Goal: Transaction & Acquisition: Purchase product/service

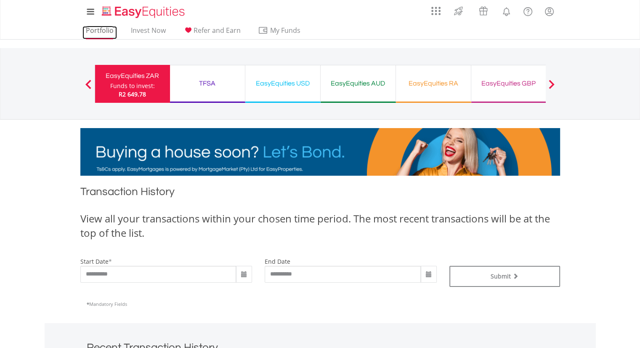
click at [98, 32] on link "Portfolio" at bounding box center [99, 32] width 35 height 13
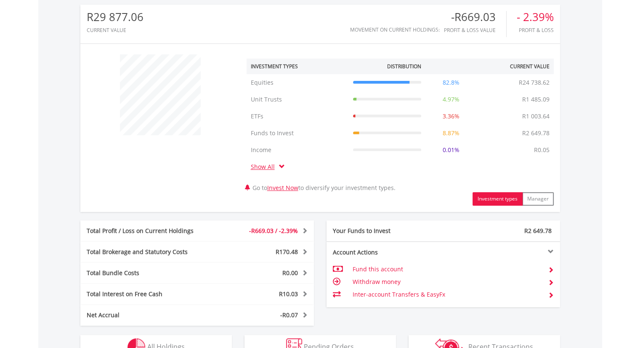
scroll to position [327, 0]
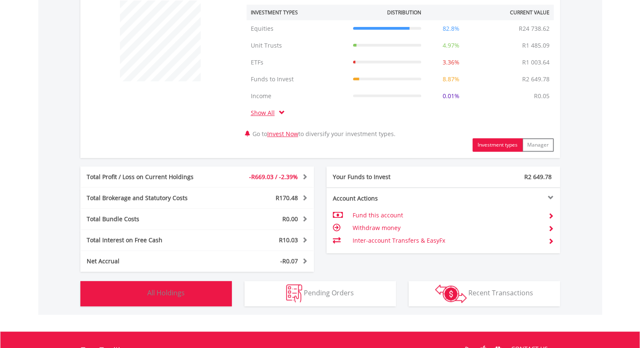
click at [162, 296] on span "All Holdings" at bounding box center [165, 292] width 37 height 9
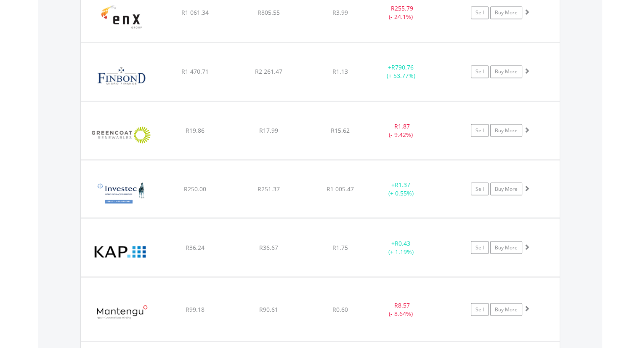
scroll to position [1572, 0]
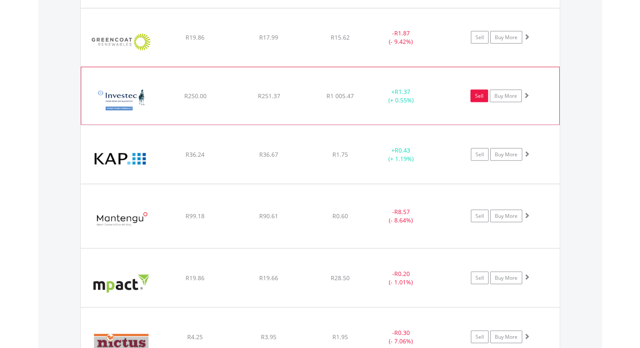
click at [481, 94] on link "Sell" at bounding box center [479, 95] width 18 height 13
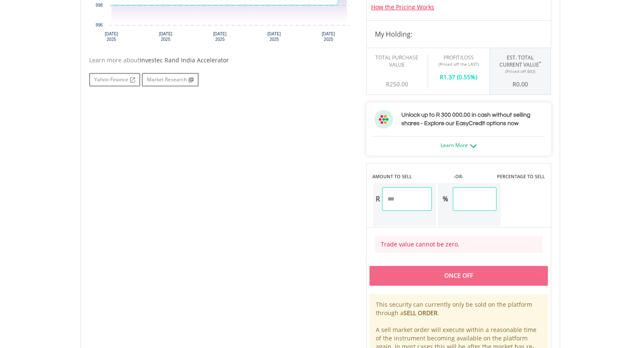
scroll to position [366, 0]
click at [406, 197] on input "number" at bounding box center [407, 198] width 50 height 24
type input "***"
click at [495, 199] on div "Last Updated Price: 15-min. Delay* Price Update Cost: 0 Credits Market Closed S…" at bounding box center [459, 139] width 198 height 492
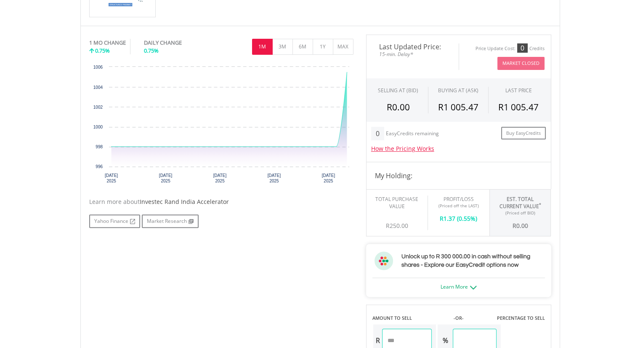
scroll to position [0, 0]
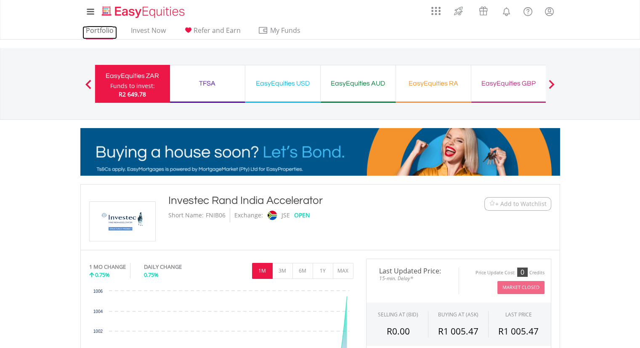
click at [103, 28] on link "Portfolio" at bounding box center [99, 32] width 35 height 13
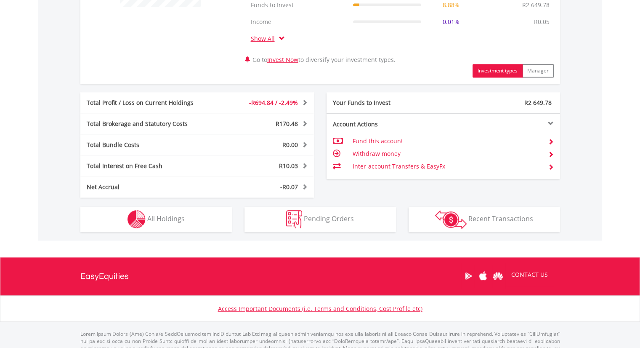
scroll to position [407, 0]
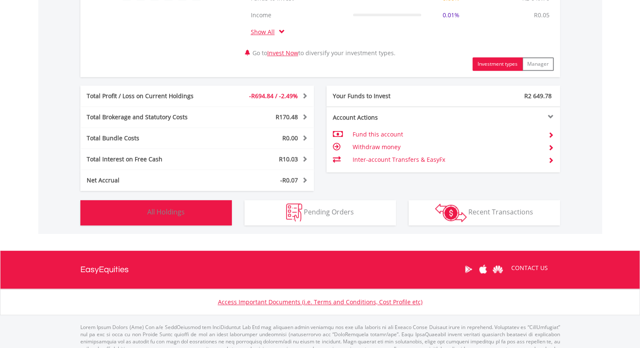
click at [170, 215] on span "All Holdings" at bounding box center [165, 211] width 37 height 9
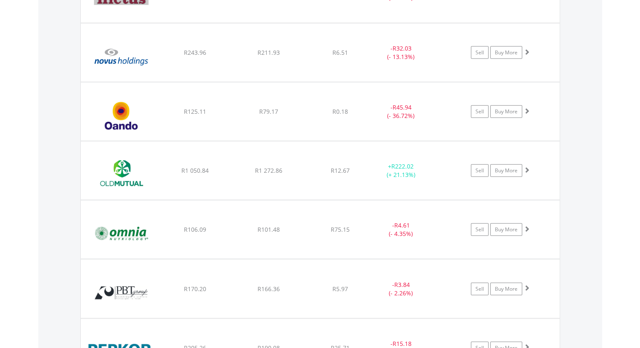
scroll to position [1873, 0]
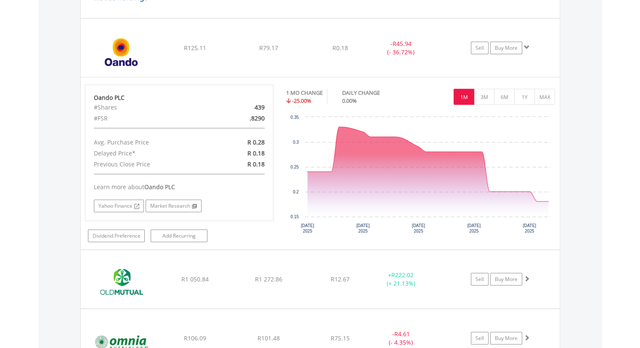
scroll to position [1969, 0]
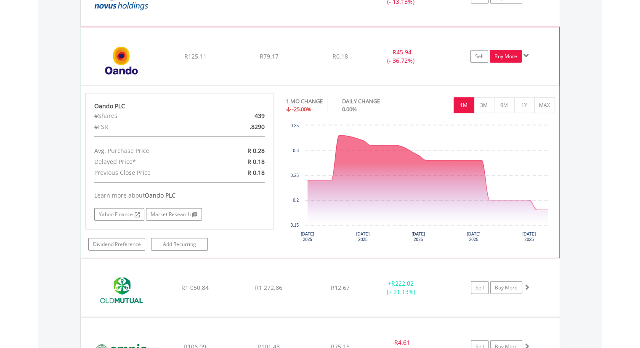
click at [499, 55] on link "Buy More" at bounding box center [506, 56] width 32 height 13
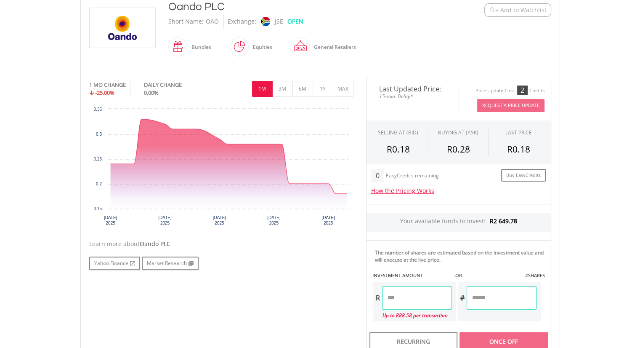
scroll to position [202, 0]
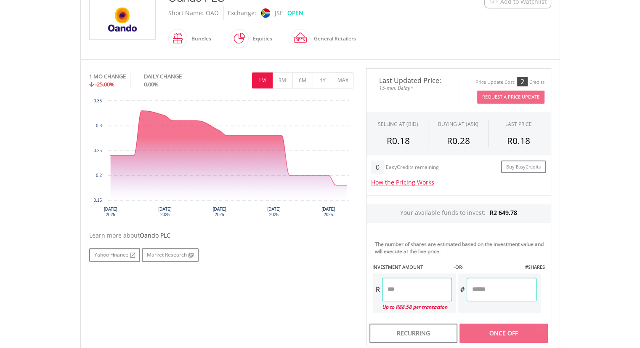
click at [499, 293] on input "number" at bounding box center [502, 289] width 70 height 24
type input "***"
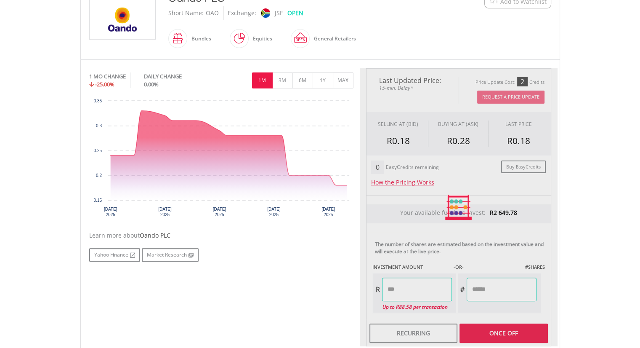
type input "*****"
click at [424, 292] on div "Last Updated Price: 15-min. Delay* Price Update Cost: 2 Credits Request A Price…" at bounding box center [459, 207] width 198 height 278
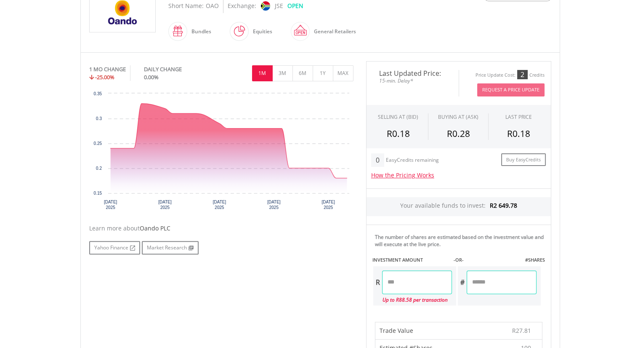
scroll to position [0, 0]
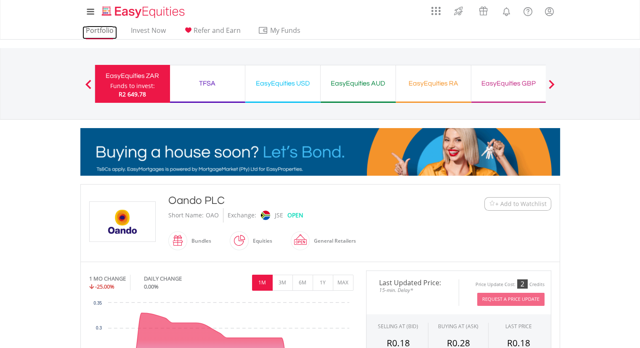
click at [95, 27] on link "Portfolio" at bounding box center [99, 32] width 35 height 13
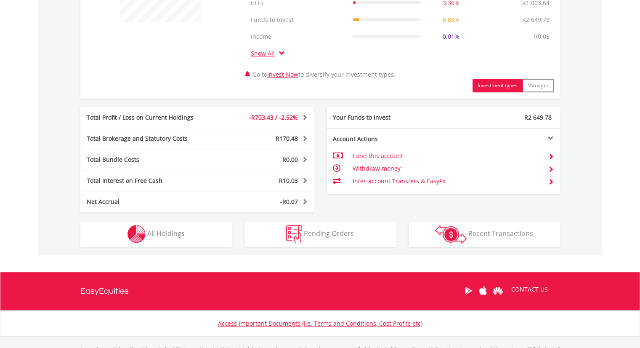
scroll to position [396, 0]
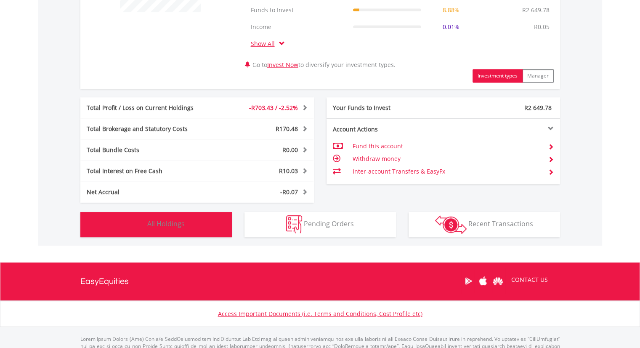
click at [194, 218] on button "Holdings All Holdings" at bounding box center [155, 224] width 151 height 25
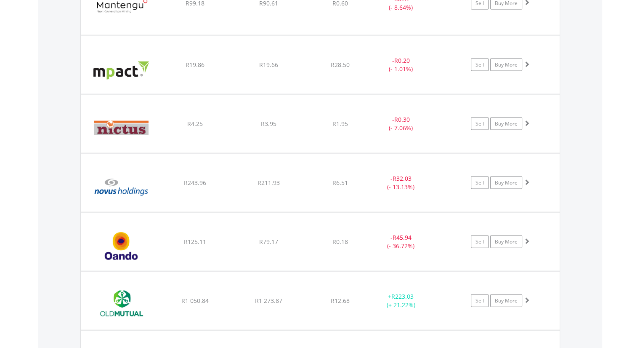
scroll to position [1791, 0]
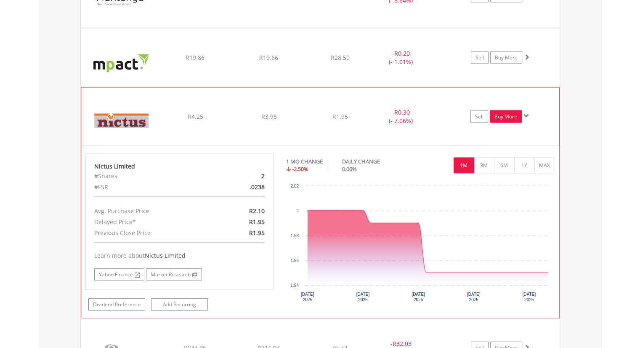
click at [504, 114] on link "Buy More" at bounding box center [506, 116] width 32 height 13
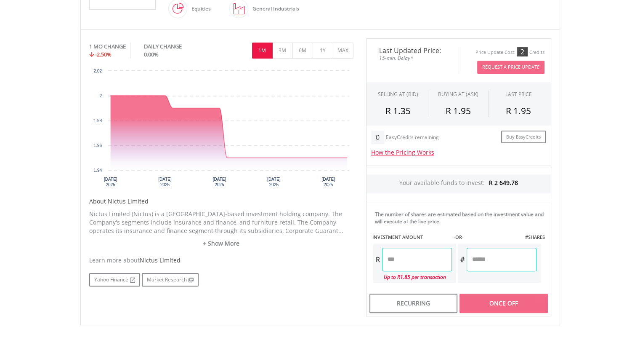
scroll to position [234, 0]
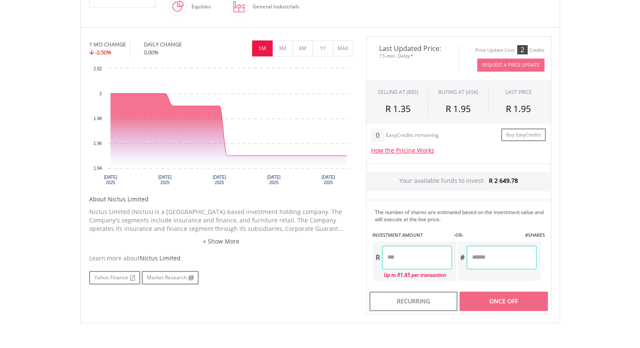
click at [502, 261] on input "number" at bounding box center [502, 257] width 70 height 24
type input "*"
type input "****"
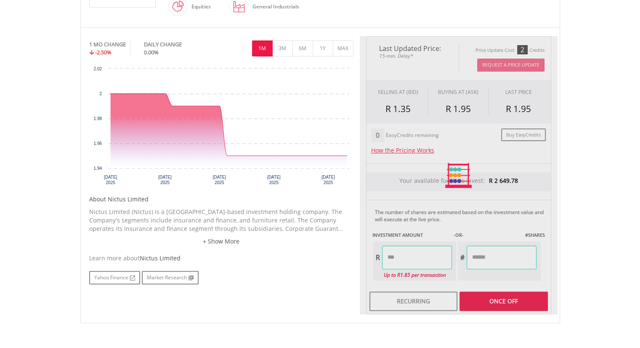
type input "****"
click at [424, 255] on div "Last Updated Price: 15-min. Delay* Price Update Cost: 2 Credits Request A Price…" at bounding box center [459, 175] width 198 height 278
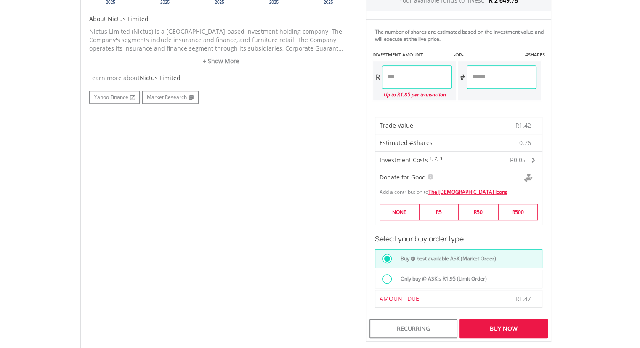
scroll to position [490, 0]
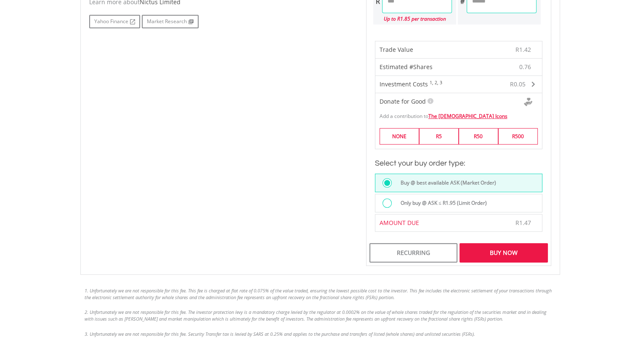
click at [504, 250] on div "Buy Now" at bounding box center [504, 252] width 88 height 19
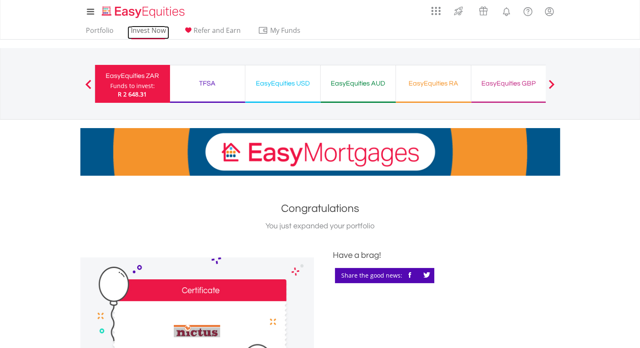
click at [153, 34] on link "Invest Now" at bounding box center [149, 32] width 42 height 13
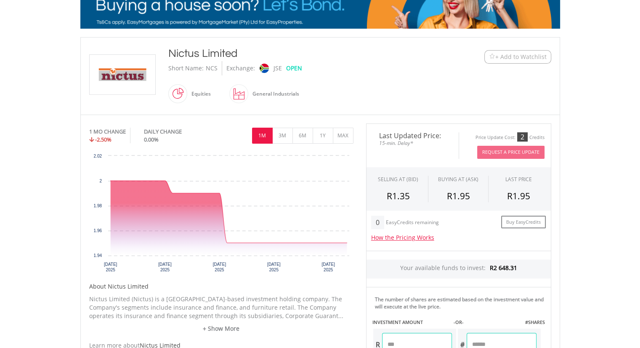
scroll to position [152, 0]
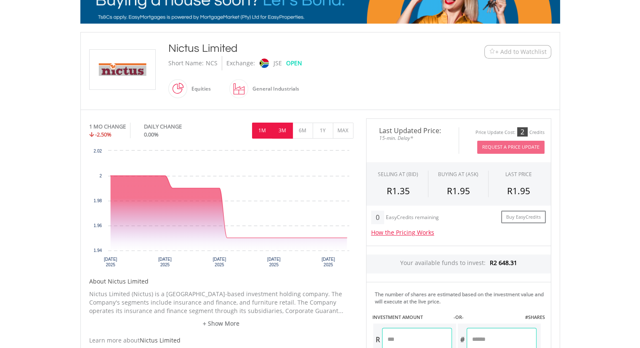
click at [281, 128] on button "3M" at bounding box center [282, 130] width 21 height 16
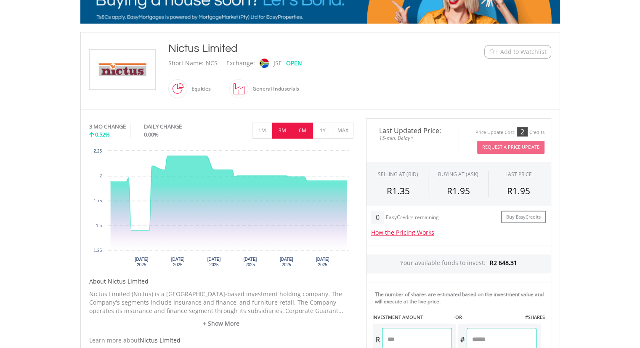
click at [300, 127] on button "6M" at bounding box center [302, 130] width 21 height 16
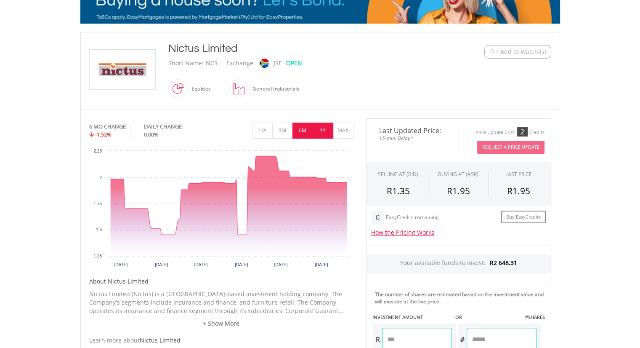
click at [323, 131] on button "1Y" at bounding box center [323, 130] width 21 height 16
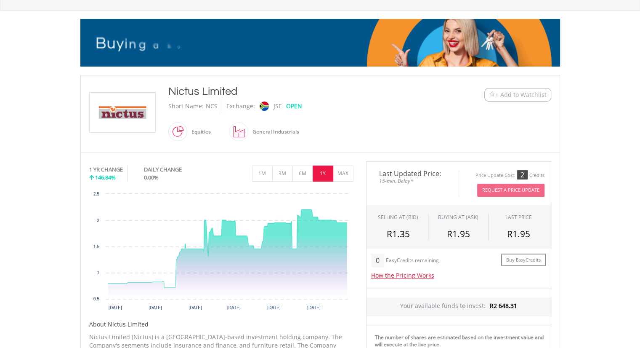
scroll to position [104, 0]
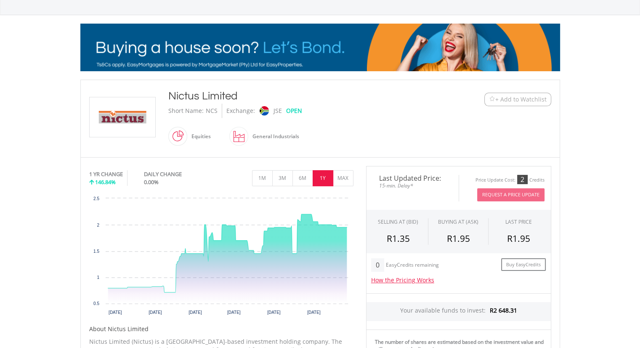
drag, startPoint x: 165, startPoint y: 96, endPoint x: 249, endPoint y: 91, distance: 83.9
click at [249, 91] on div "Nictus Limited Short Name: NCS Exchange: JSE OPEN Equities" at bounding box center [300, 118] width 277 height 60
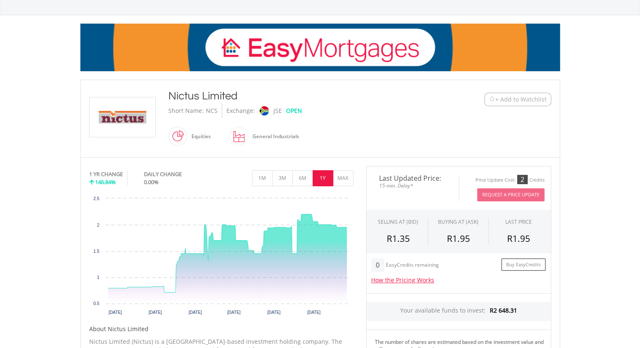
copy div "Nictus Limited"
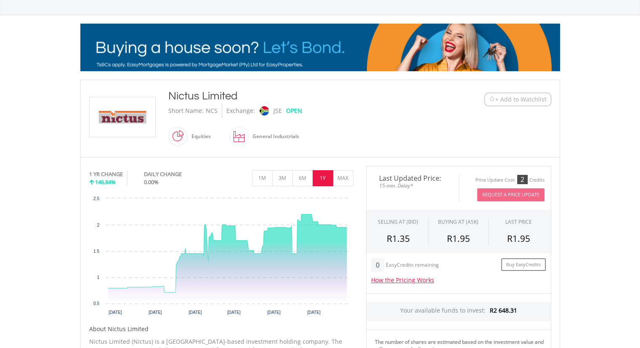
scroll to position [0, 0]
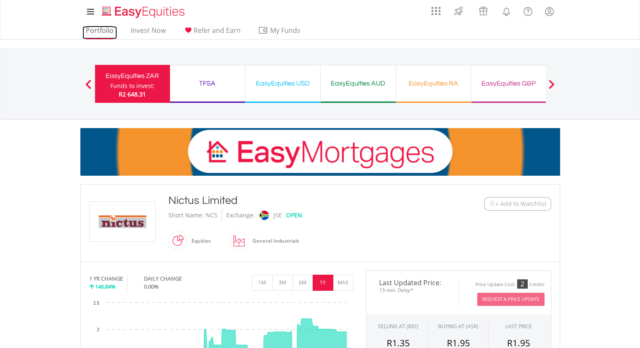
click at [101, 31] on link "Portfolio" at bounding box center [99, 32] width 35 height 13
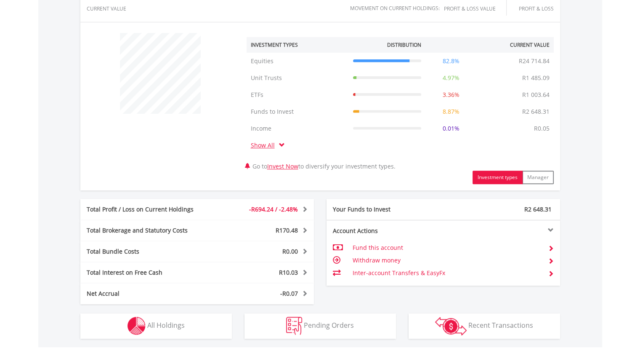
scroll to position [351, 0]
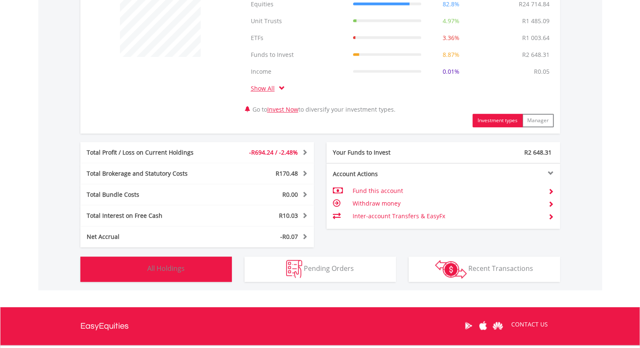
click at [149, 266] on span "All Holdings" at bounding box center [165, 267] width 37 height 9
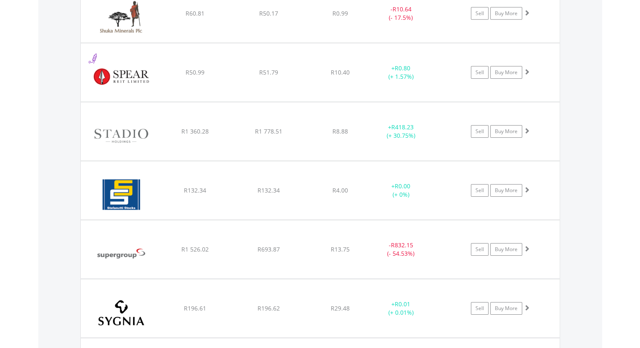
scroll to position [657, 0]
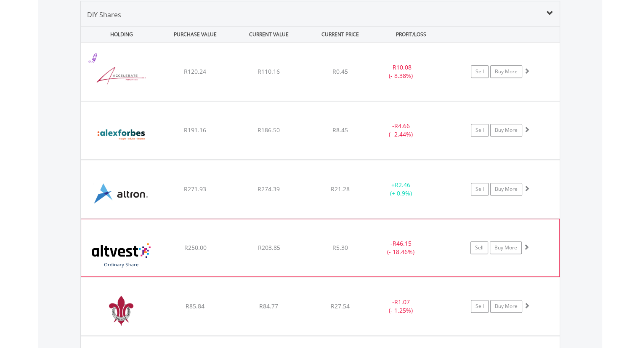
click at [302, 101] on div "﻿ Altvest Capital Ltd R250.00 R203.85 R5.30 - R46.15 (- 18.46%) Sell Buy More" at bounding box center [320, 72] width 479 height 58
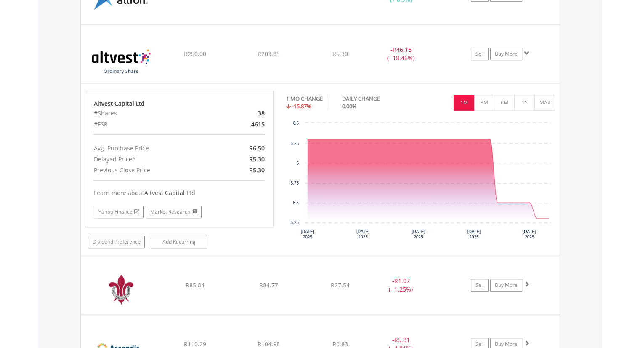
scroll to position [855, 0]
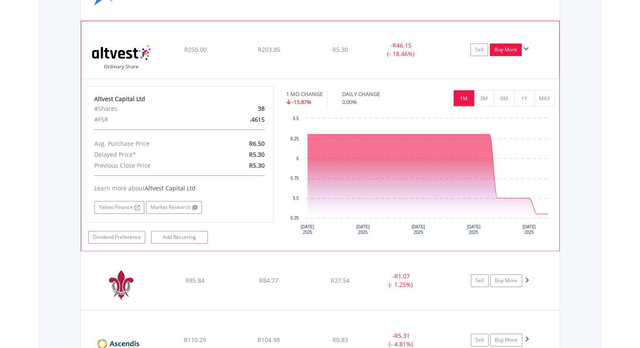
click at [502, 48] on link "Buy More" at bounding box center [506, 49] width 32 height 13
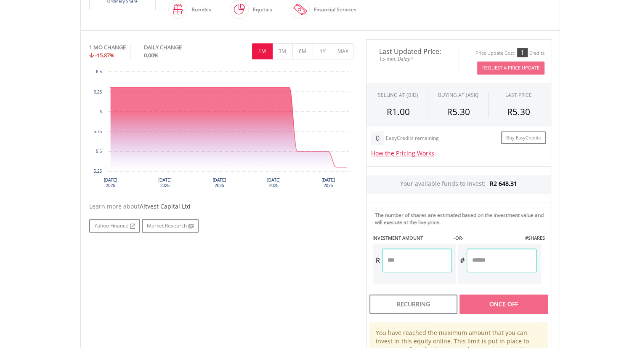
scroll to position [232, 0]
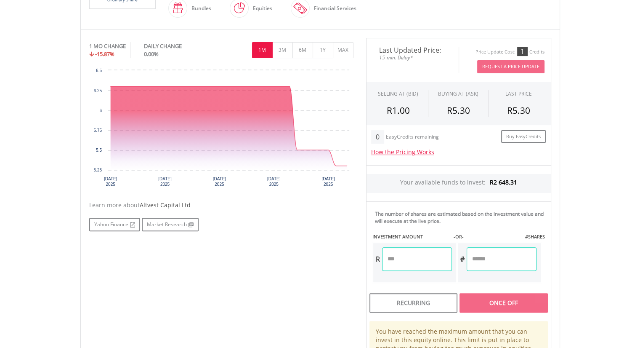
click at [431, 244] on div "R" at bounding box center [414, 262] width 85 height 41
click at [423, 257] on input "number" at bounding box center [417, 259] width 70 height 24
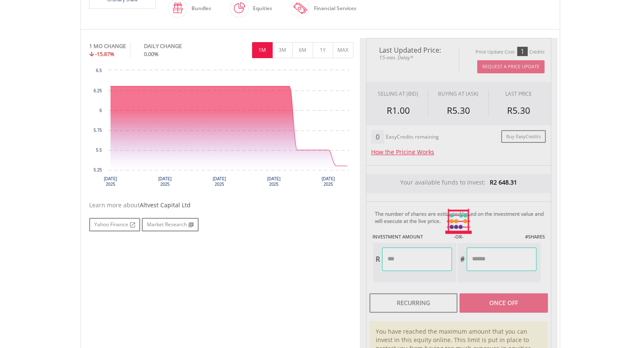
type input "****"
type input "******"
click at [512, 263] on div "Last Updated Price: 15-min. Delay* Price Update Cost: 1 Credits Request A Price…" at bounding box center [459, 221] width 198 height 366
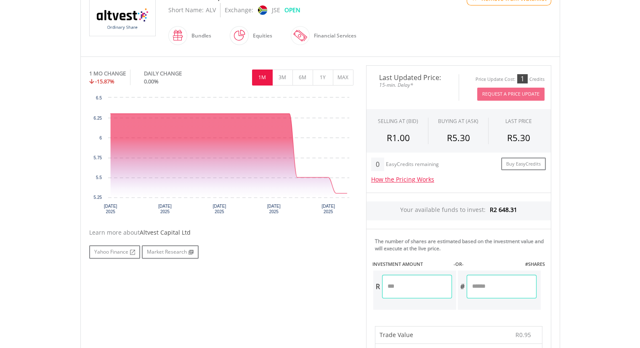
scroll to position [0, 0]
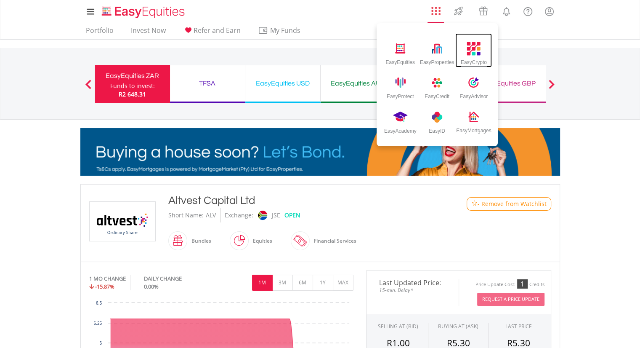
click at [477, 49] on img at bounding box center [474, 49] width 14 height 14
